Goal: Information Seeking & Learning: Learn about a topic

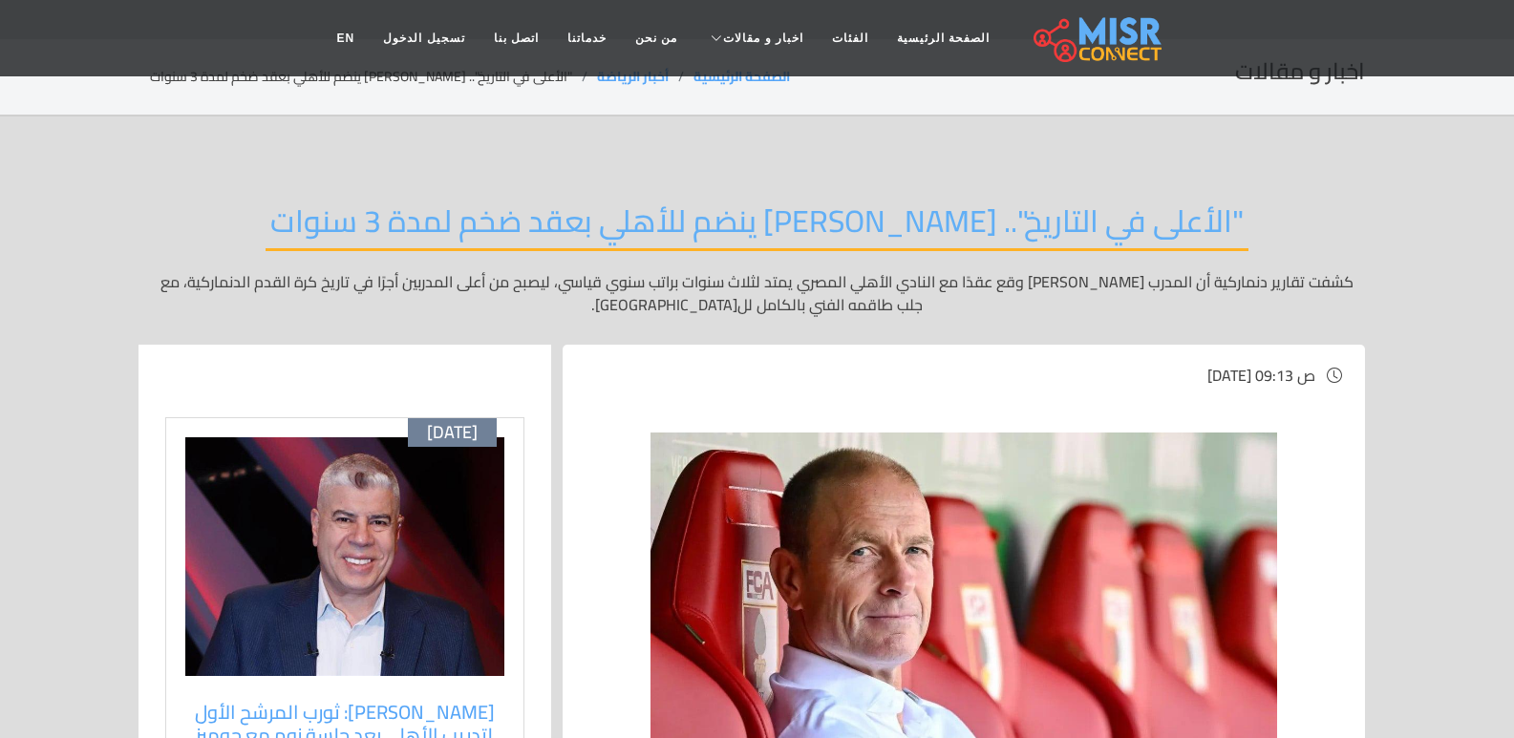
scroll to position [96, 0]
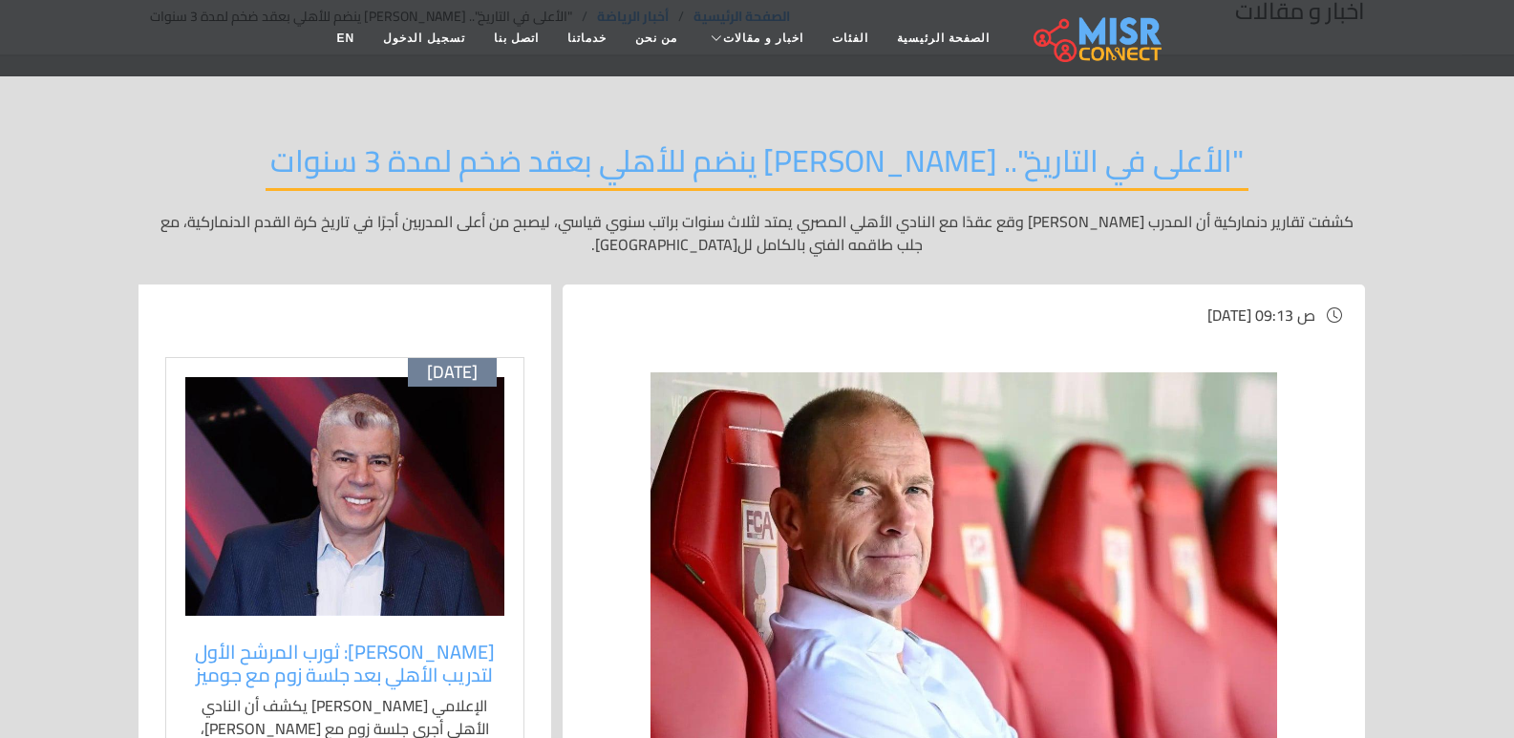
click at [1101, 249] on p "كشفت تقارير دنماركية أن المدرب جيس ثورب وقع عقدًا مع النادي الأهلي المصري يمتد …" at bounding box center [757, 233] width 1215 height 46
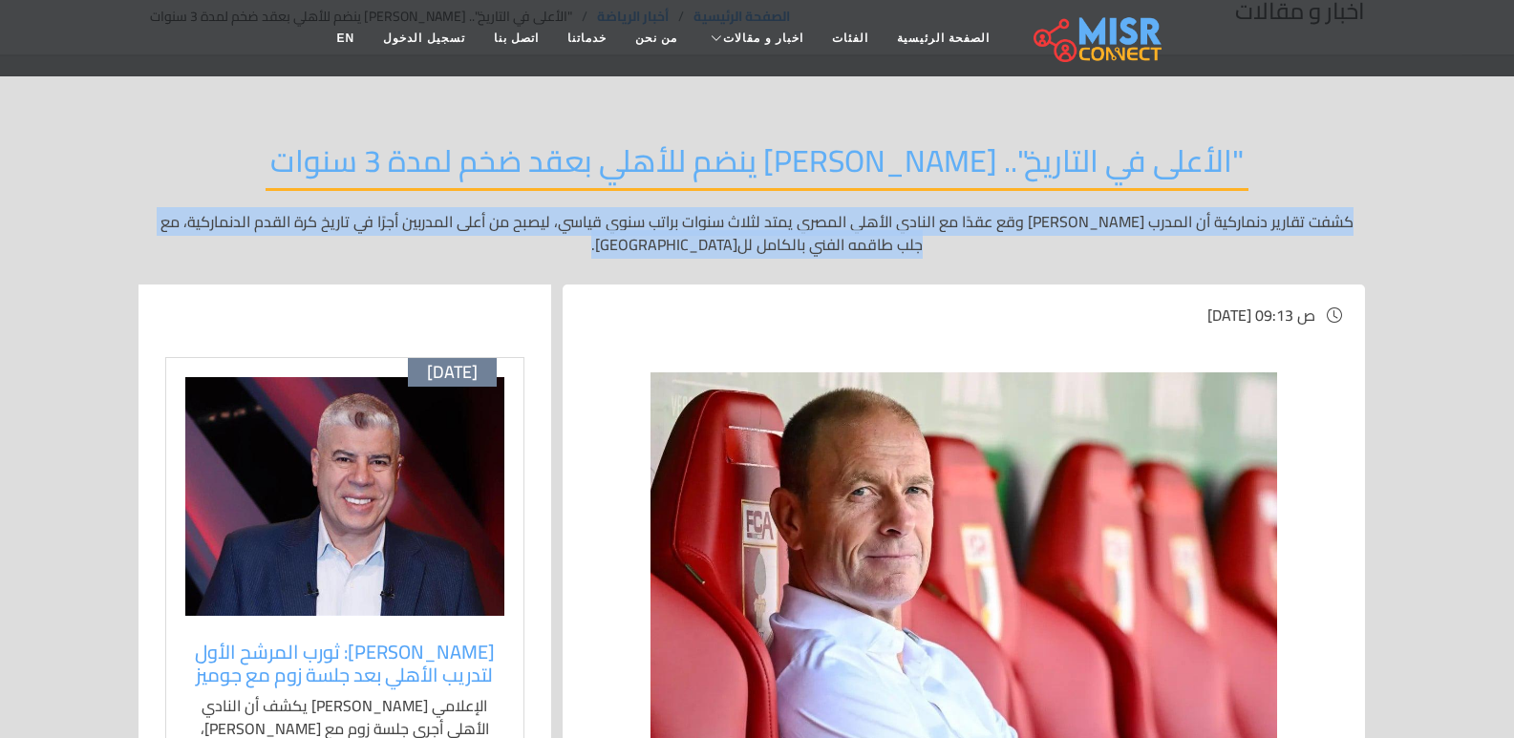
click at [1101, 249] on p "كشفت تقارير دنماركية أن المدرب جيس ثورب وقع عقدًا مع النادي الأهلي المصري يمتد …" at bounding box center [757, 233] width 1215 height 46
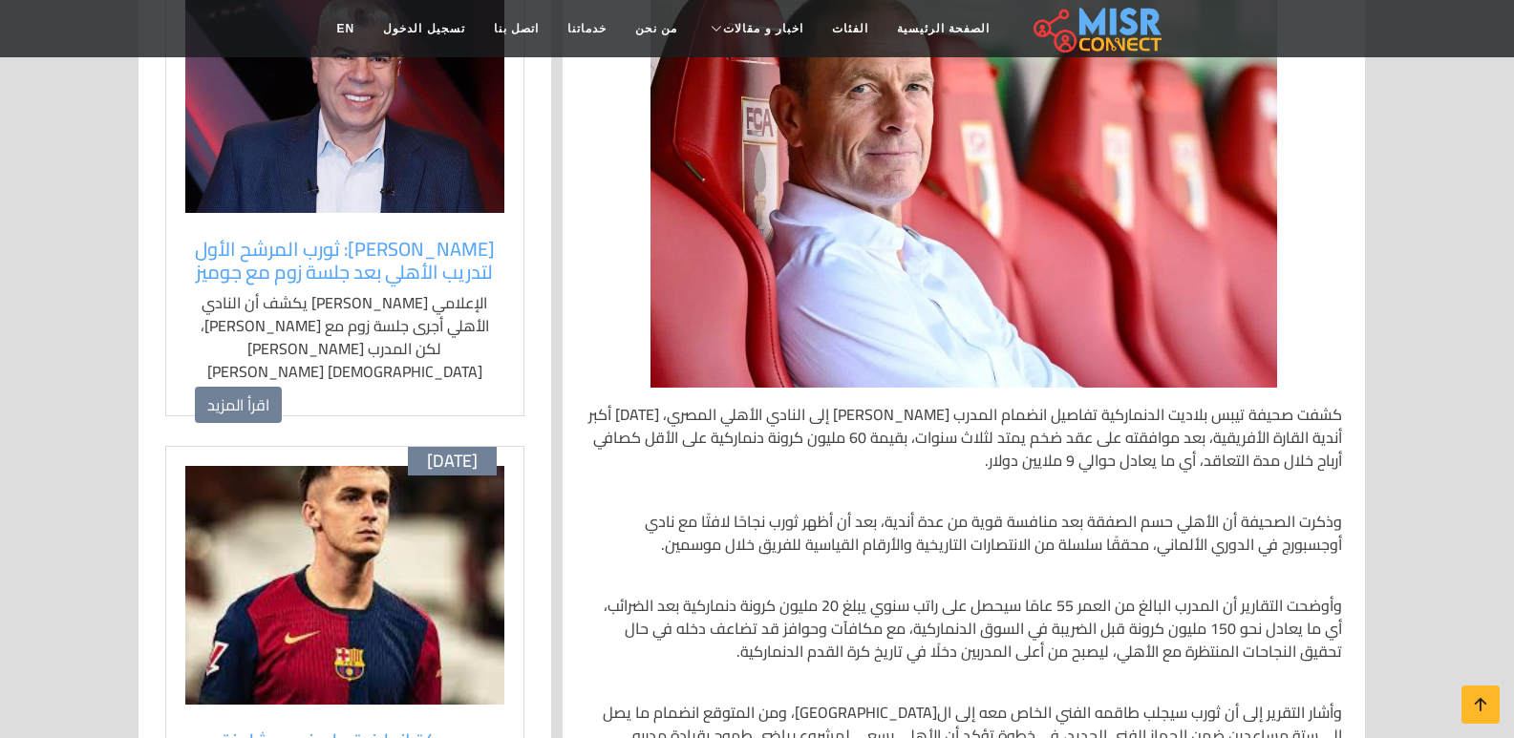
scroll to position [669, 0]
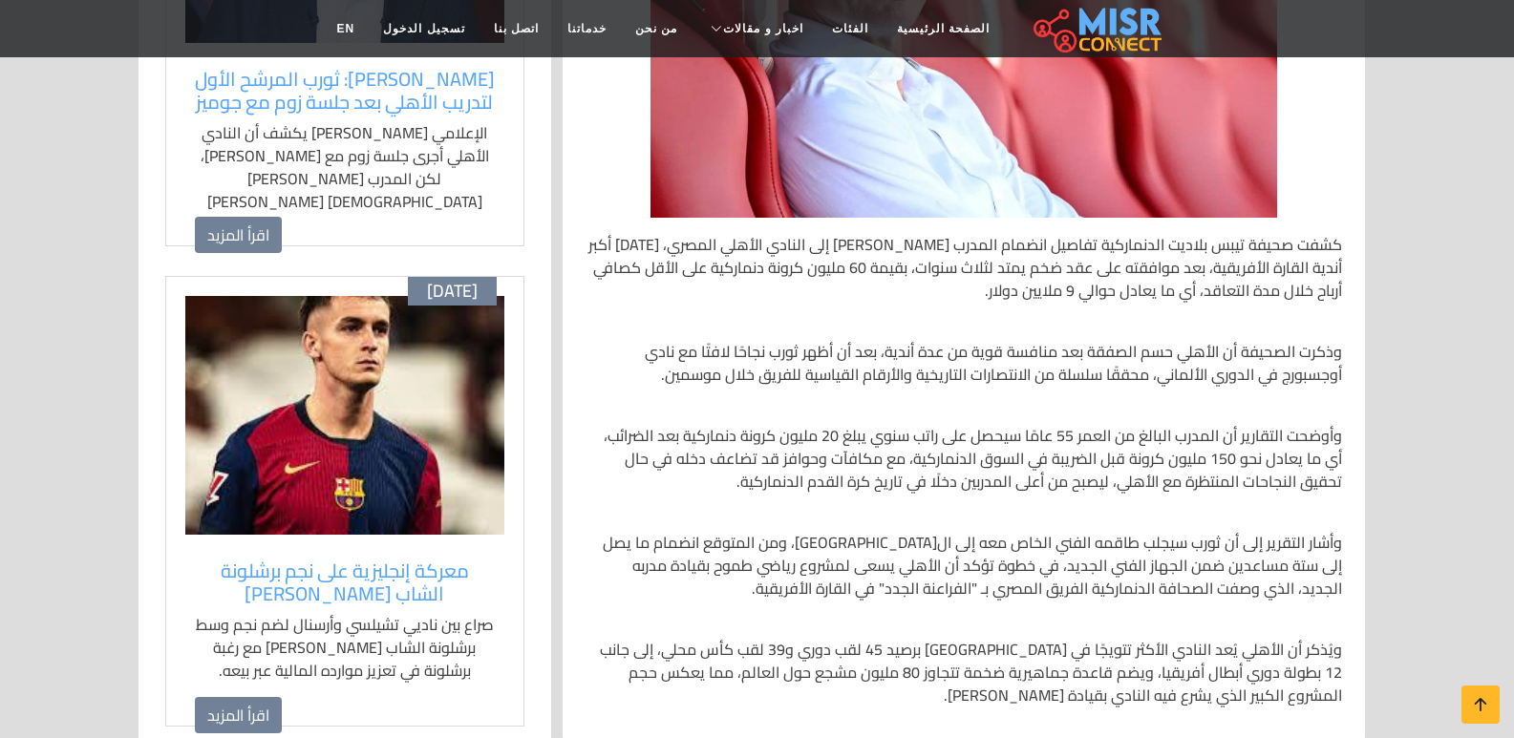
click at [1288, 264] on p "كشفت صحيفة تيبس بلاديت الدنماركية تفاصيل انضمام المدرب جيس ثورب إلى النادي الأه…" at bounding box center [963, 267] width 756 height 69
click at [1292, 264] on p "كشفت صحيفة تيبس بلاديت الدنماركية تفاصيل انضمام المدرب جيس ثورب إلى النادي الأه…" at bounding box center [963, 267] width 756 height 69
click at [1253, 364] on p "وذكرت الصحيفة أن الأهلي حسم الصفقة بعد منافسة قوية من عدة أندية، بعد أن أظهر ثو…" at bounding box center [963, 363] width 756 height 46
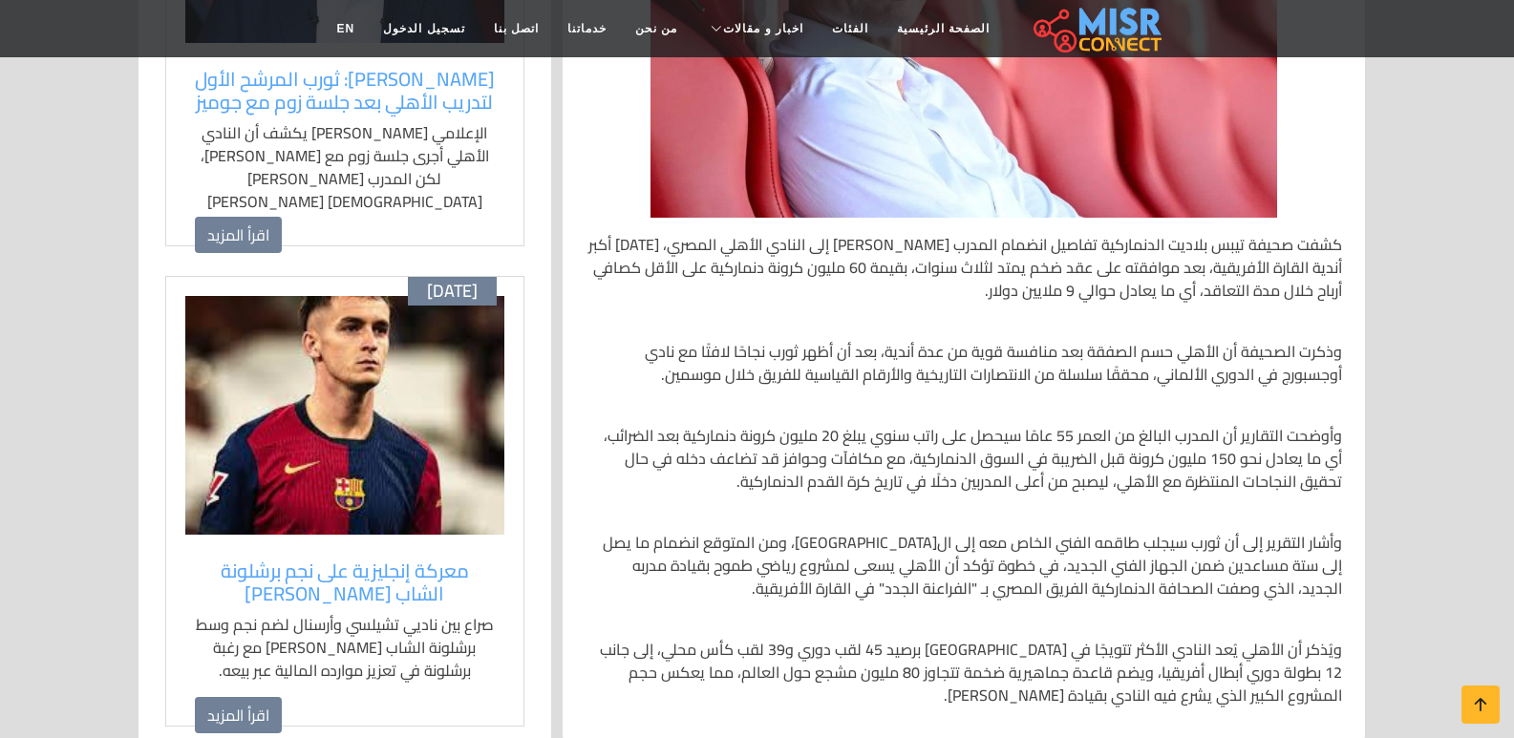
click at [1253, 364] on p "وذكرت الصحيفة أن الأهلي حسم الصفقة بعد منافسة قوية من عدة أندية، بعد أن أظهر ثو…" at bounding box center [963, 363] width 756 height 46
click at [1072, 293] on p "كشفت صحيفة تيبس بلاديت الدنماركية تفاصيل انضمام المدرب جيس ثورب إلى النادي الأه…" at bounding box center [963, 267] width 756 height 69
click at [1072, 294] on p "كشفت صحيفة تيبس بلاديت الدنماركية تفاصيل انضمام المدرب جيس ثورب إلى النادي الأه…" at bounding box center [963, 267] width 756 height 69
click at [1073, 295] on p "كشفت صحيفة تيبس بلاديت الدنماركية تفاصيل انضمام المدرب جيس ثورب إلى النادي الأه…" at bounding box center [963, 267] width 756 height 69
click at [1226, 353] on p "وذكرت الصحيفة أن الأهلي حسم الصفقة بعد منافسة قوية من عدة أندية، بعد أن أظهر ثو…" at bounding box center [963, 363] width 756 height 46
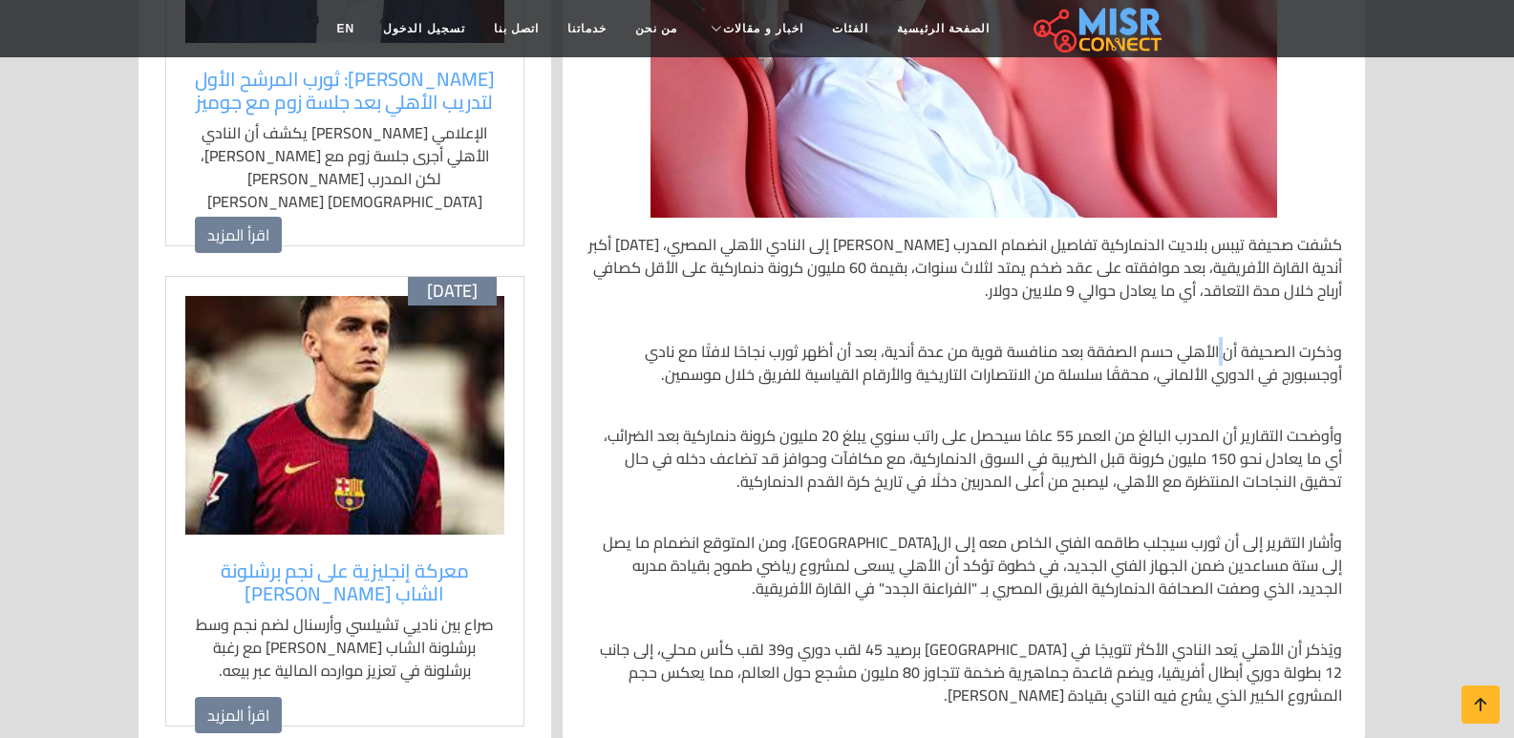
click at [1226, 353] on p "وذكرت الصحيفة أن الأهلي حسم الصفقة بعد منافسة قوية من عدة أندية، بعد أن أظهر ثو…" at bounding box center [963, 363] width 756 height 46
click at [1225, 354] on p "وذكرت الصحيفة أن الأهلي حسم الصفقة بعد منافسة قوية من عدة أندية، بعد أن أظهر ثو…" at bounding box center [963, 363] width 756 height 46
click at [1220, 415] on div "كشفت صحيفة تيبس بلاديت الدنماركية تفاصيل انضمام المدرب جيس ثورب إلى النادي الأه…" at bounding box center [963, 470] width 779 height 504
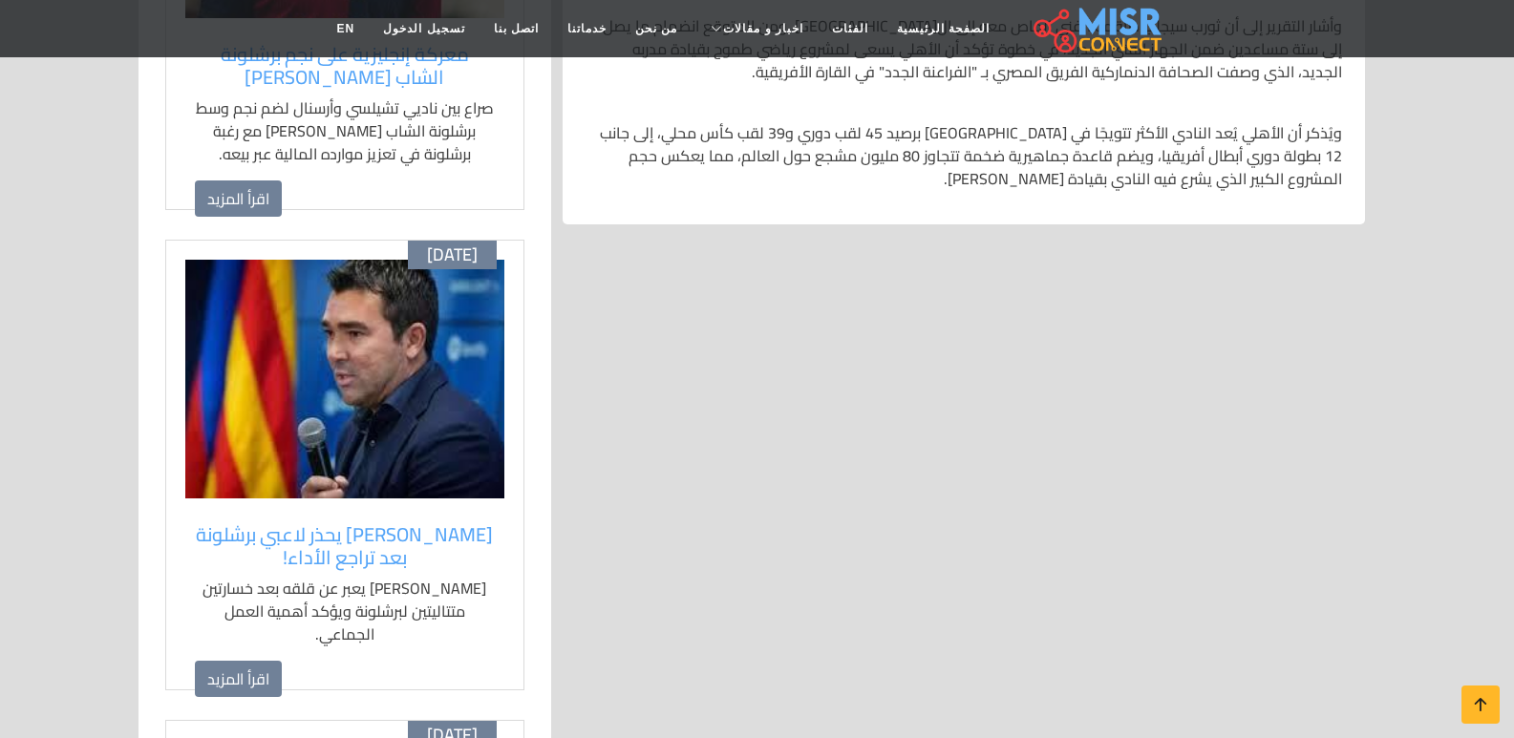
scroll to position [1337, 0]
